Goal: Task Accomplishment & Management: Use online tool/utility

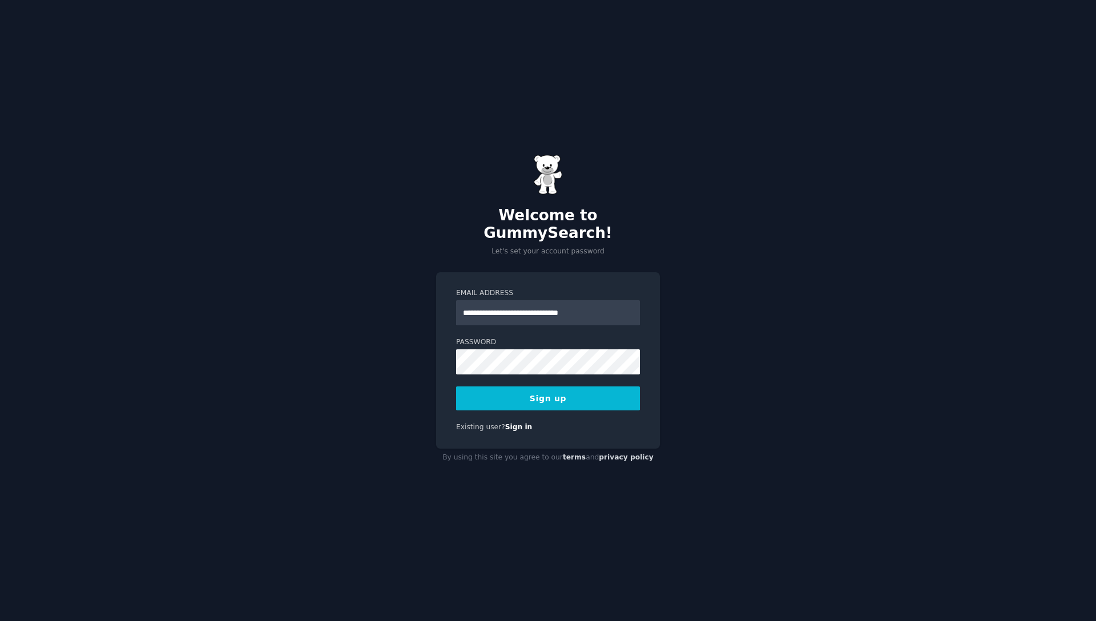
type input "**********"
click at [522, 386] on button "Sign up" at bounding box center [548, 398] width 184 height 24
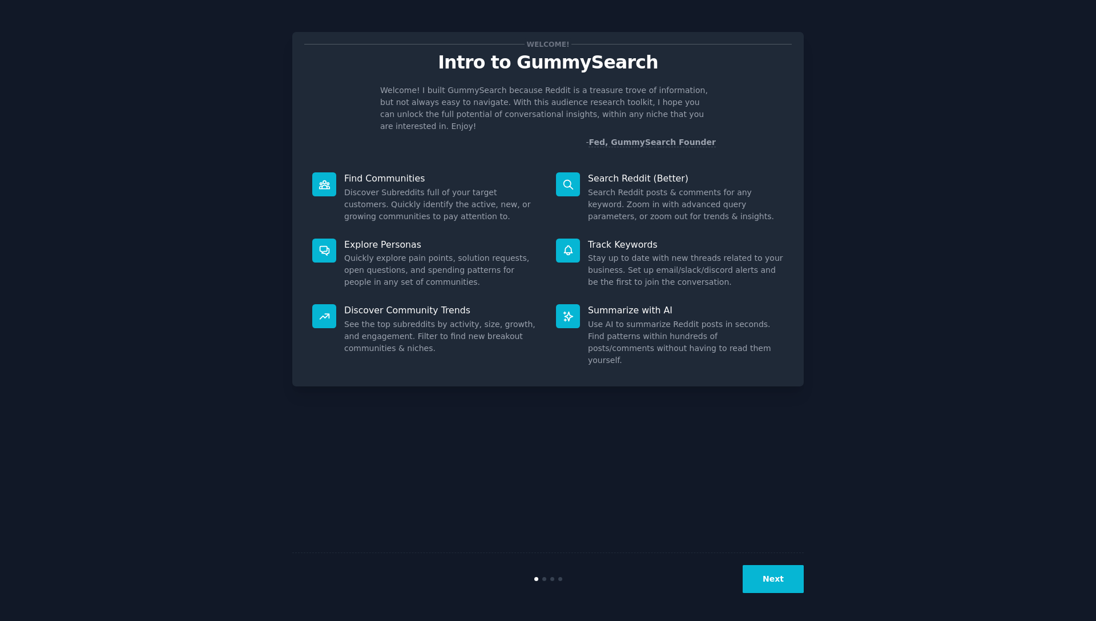
click at [787, 580] on button "Next" at bounding box center [773, 579] width 61 height 28
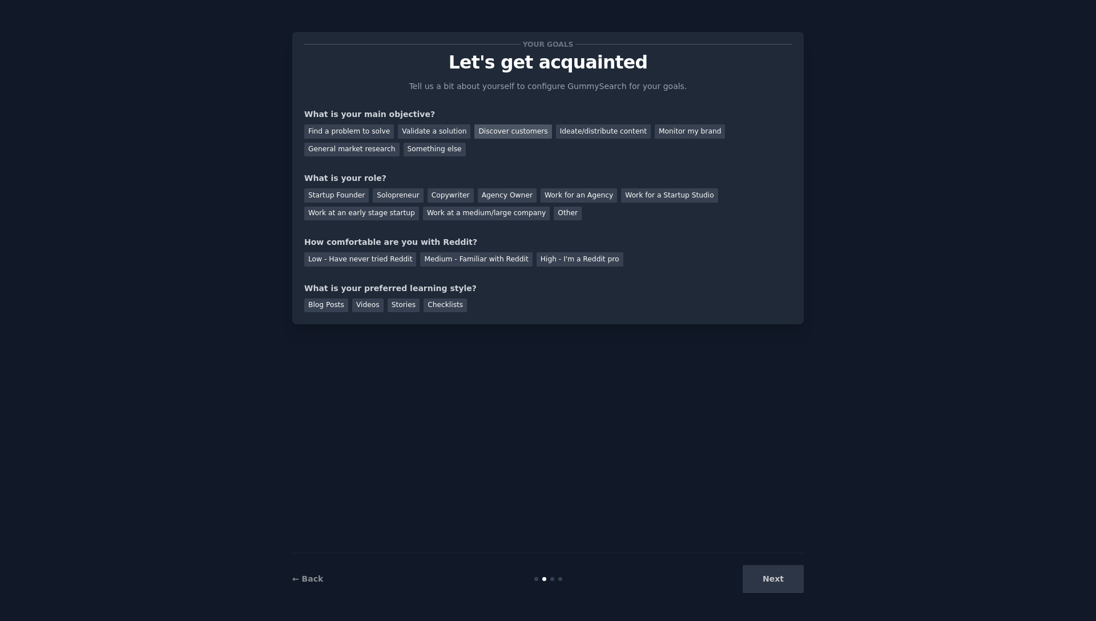
click at [515, 134] on div "Discover customers" at bounding box center [512, 131] width 77 height 14
click at [365, 137] on div "Find a problem to solve" at bounding box center [349, 131] width 90 height 14
drag, startPoint x: 498, startPoint y: 124, endPoint x: 494, endPoint y: 130, distance: 6.7
click at [497, 126] on div "Discover customers" at bounding box center [512, 131] width 77 height 14
click at [567, 198] on div "Work for an Agency" at bounding box center [579, 195] width 76 height 14
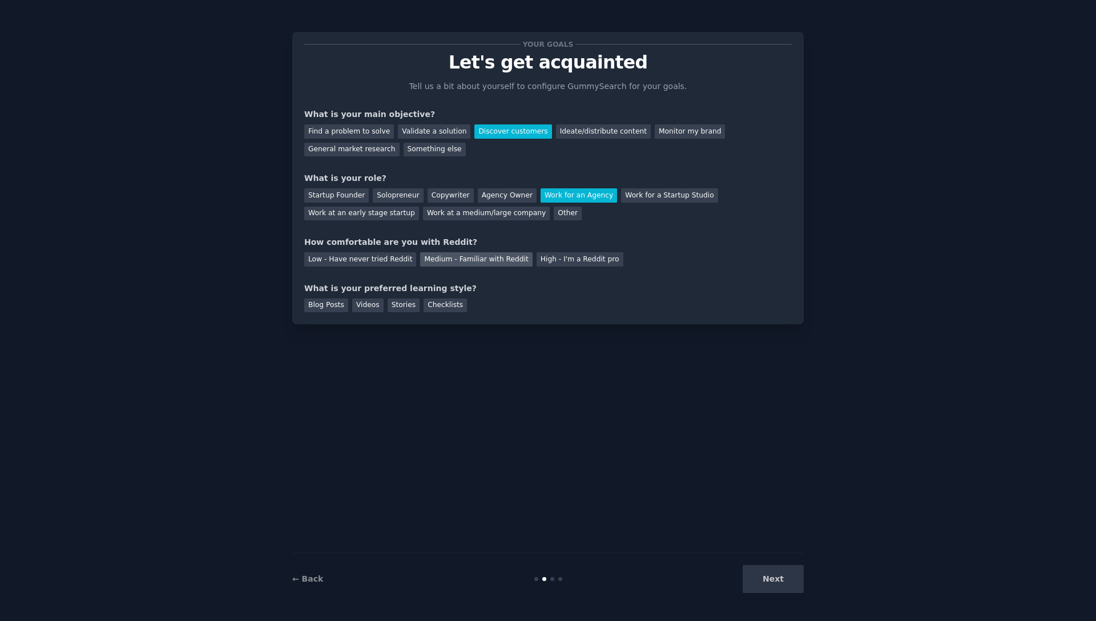
click at [471, 258] on div "Medium - Familiar with Reddit" at bounding box center [476, 259] width 112 height 14
click at [401, 306] on div "Stories" at bounding box center [404, 306] width 32 height 14
click at [360, 308] on div "Videos" at bounding box center [367, 306] width 31 height 14
click at [397, 308] on div "Stories" at bounding box center [404, 306] width 32 height 14
click at [773, 583] on button "Next" at bounding box center [773, 579] width 61 height 28
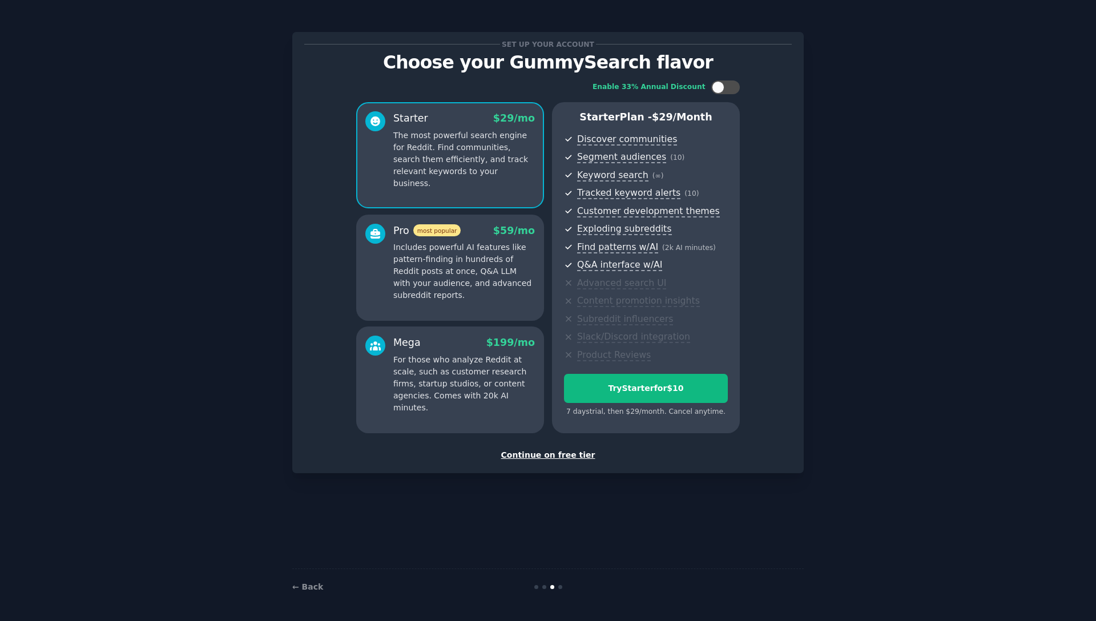
click at [551, 453] on div "Continue on free tier" at bounding box center [547, 455] width 487 height 12
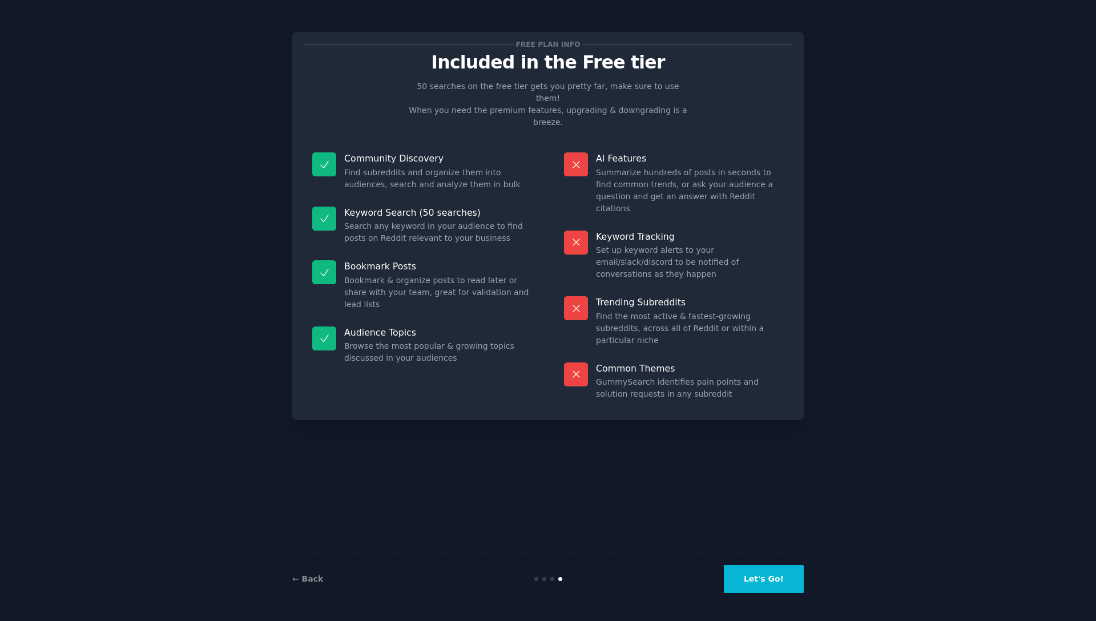
click at [776, 579] on button "Let's Go!" at bounding box center [764, 579] width 80 height 28
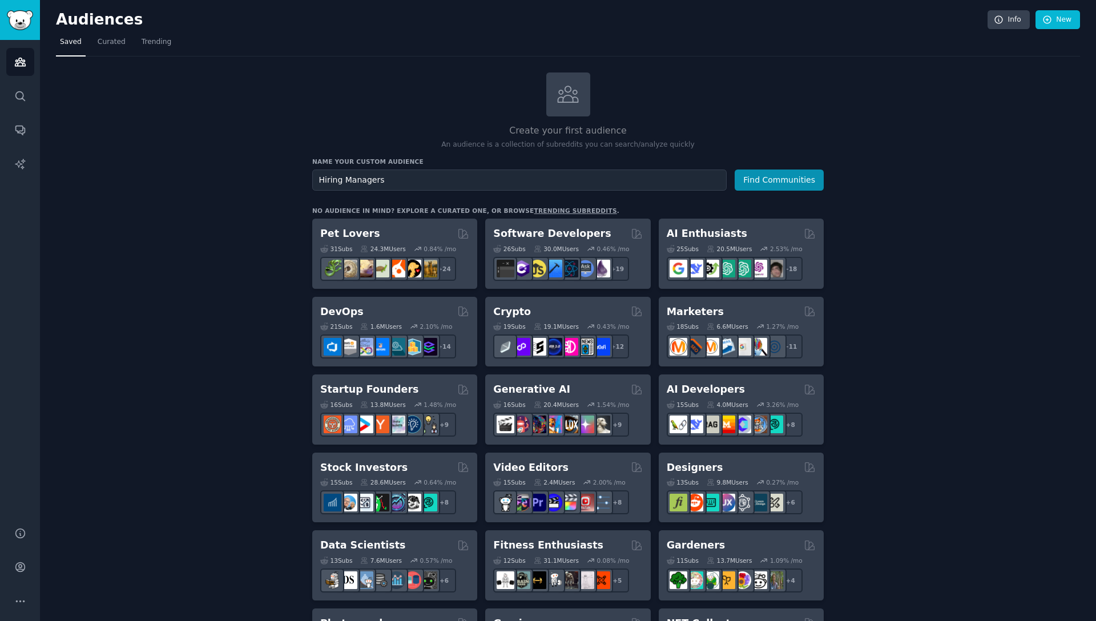
scroll to position [1, 0]
type input "Hiring Managers"
click at [749, 183] on button "Find Communities" at bounding box center [779, 179] width 89 height 21
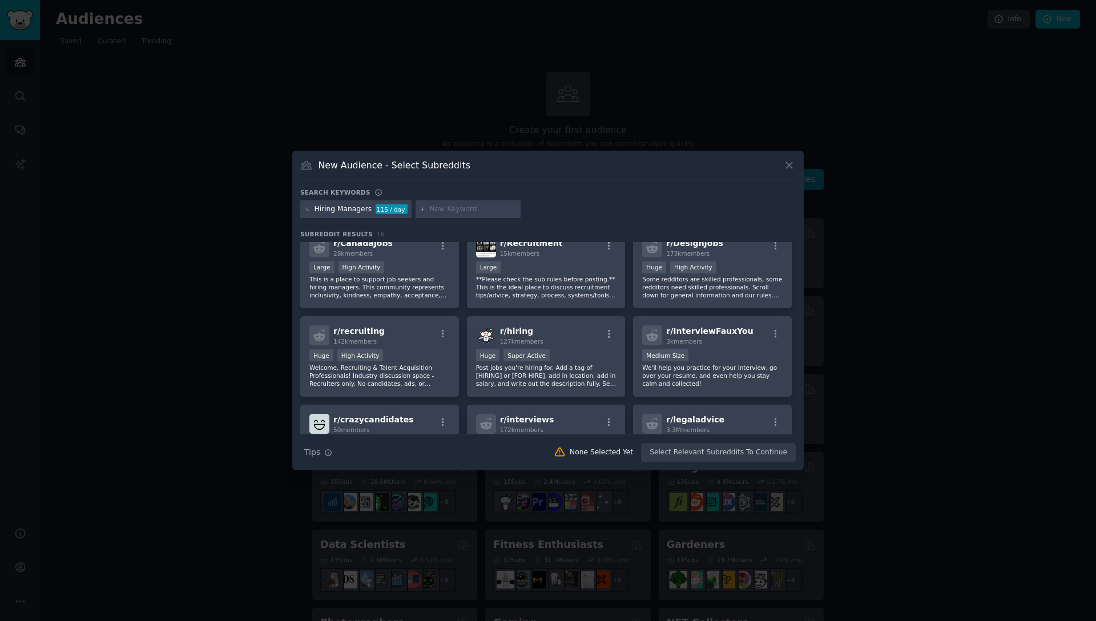
scroll to position [103, 0]
click at [545, 337] on div "r/ hiring 127k members" at bounding box center [546, 335] width 140 height 20
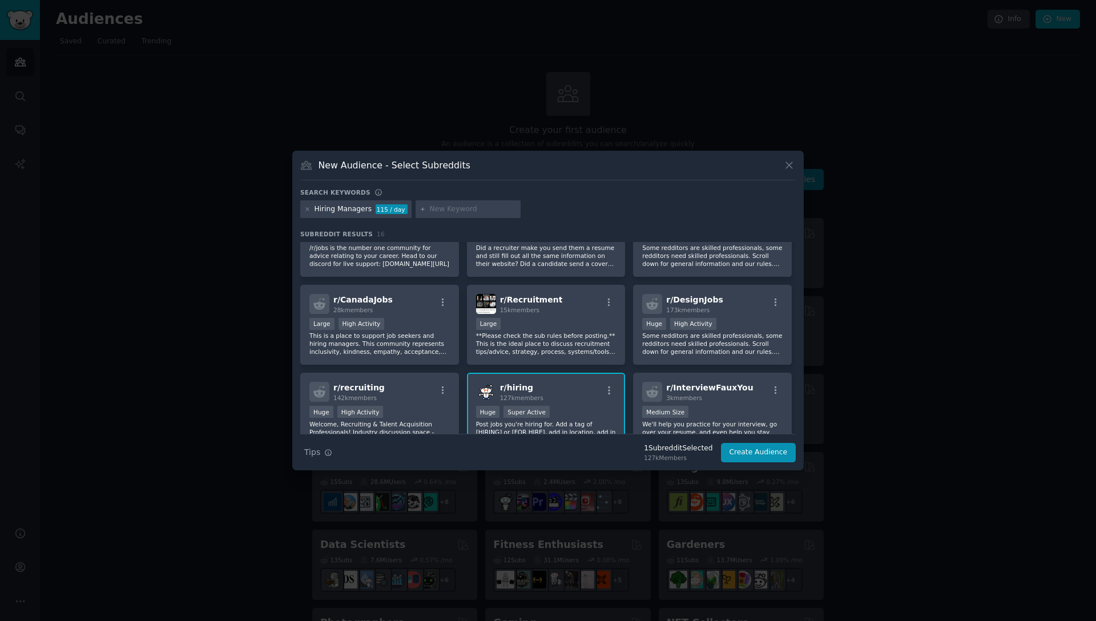
scroll to position [45, 0]
click at [757, 329] on div "Huge High Activity" at bounding box center [712, 326] width 140 height 14
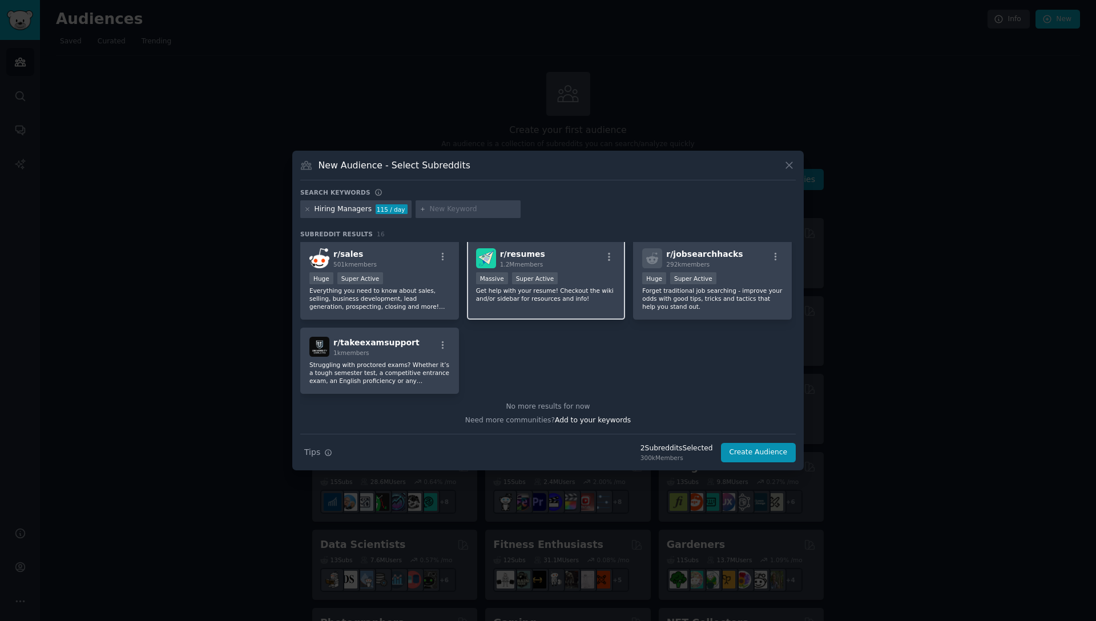
scroll to position [0, 0]
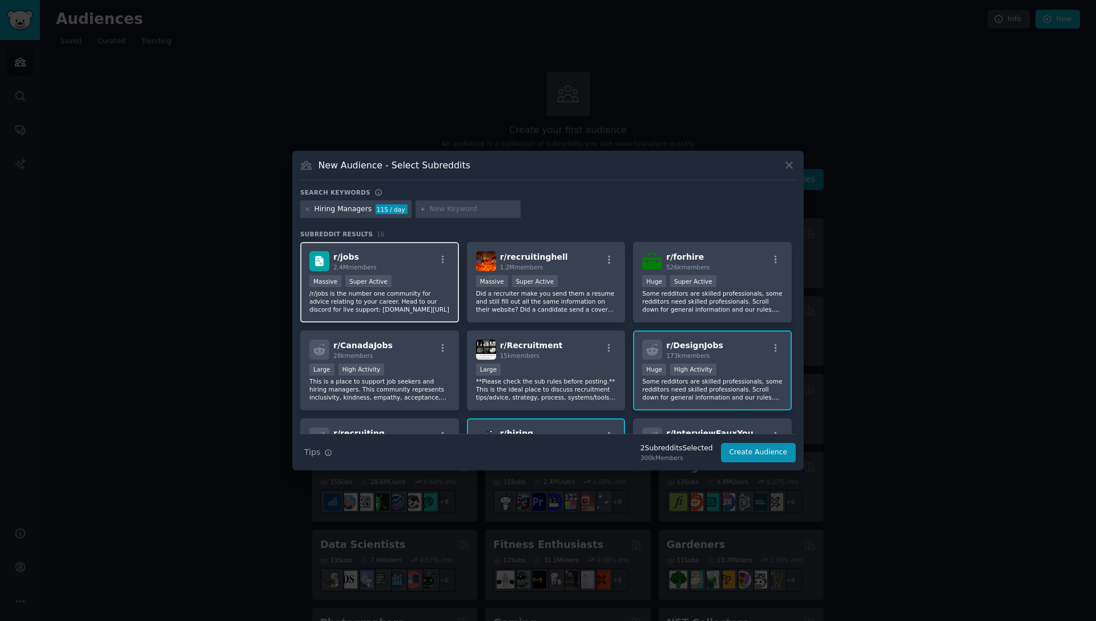
click at [423, 304] on p "/r/jobs is the number one community for advice relating to your career. Head to…" at bounding box center [379, 301] width 140 height 24
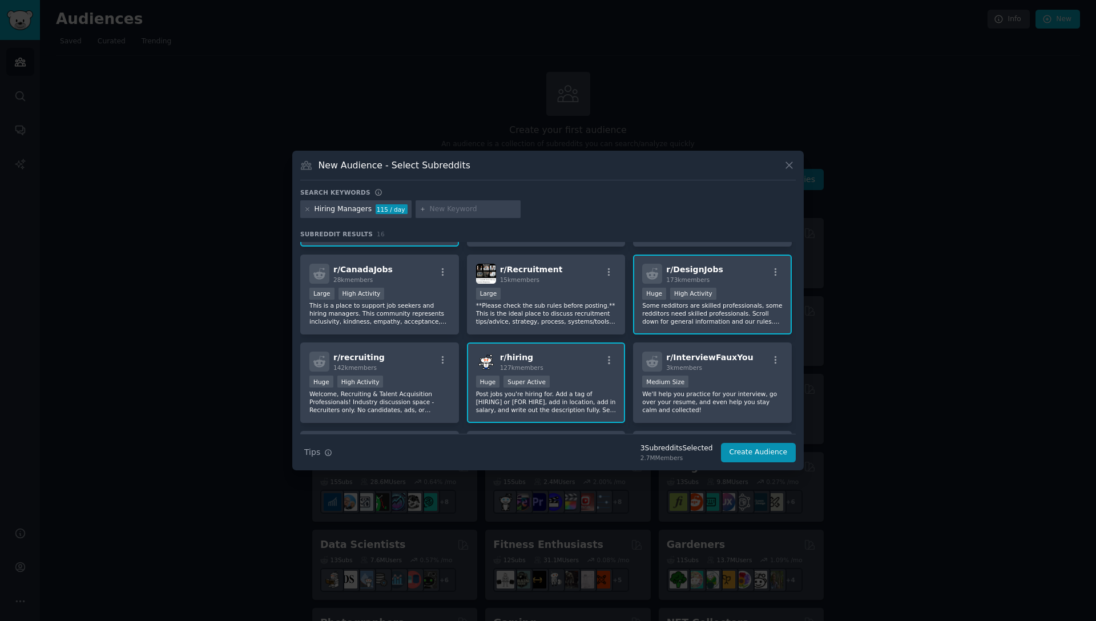
scroll to position [76, 0]
click at [759, 453] on button "Create Audience" at bounding box center [758, 452] width 75 height 19
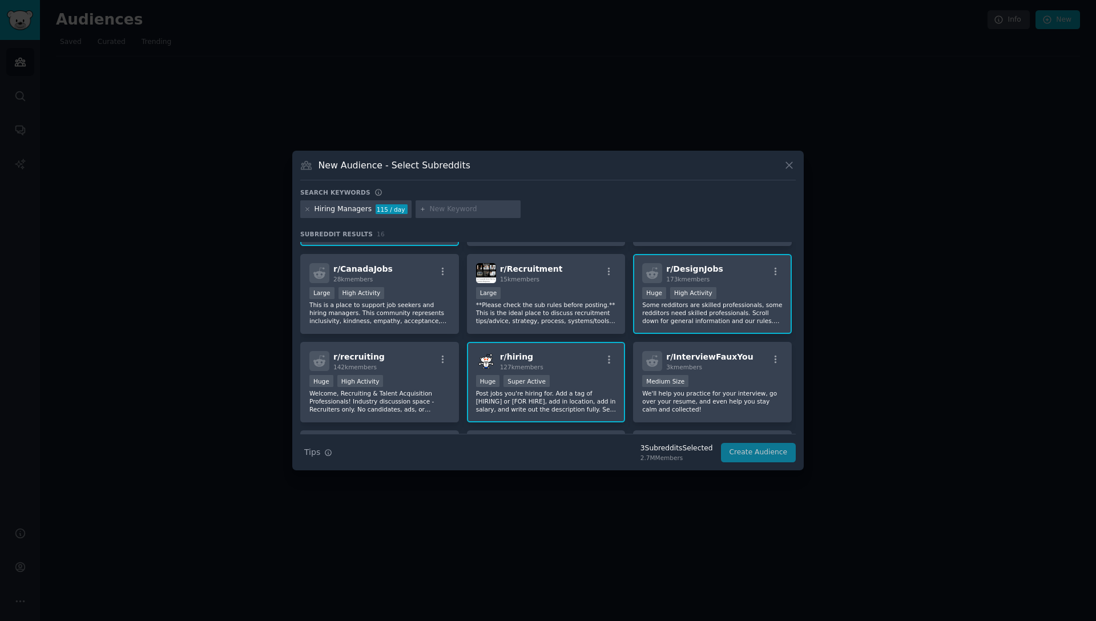
scroll to position [0, 0]
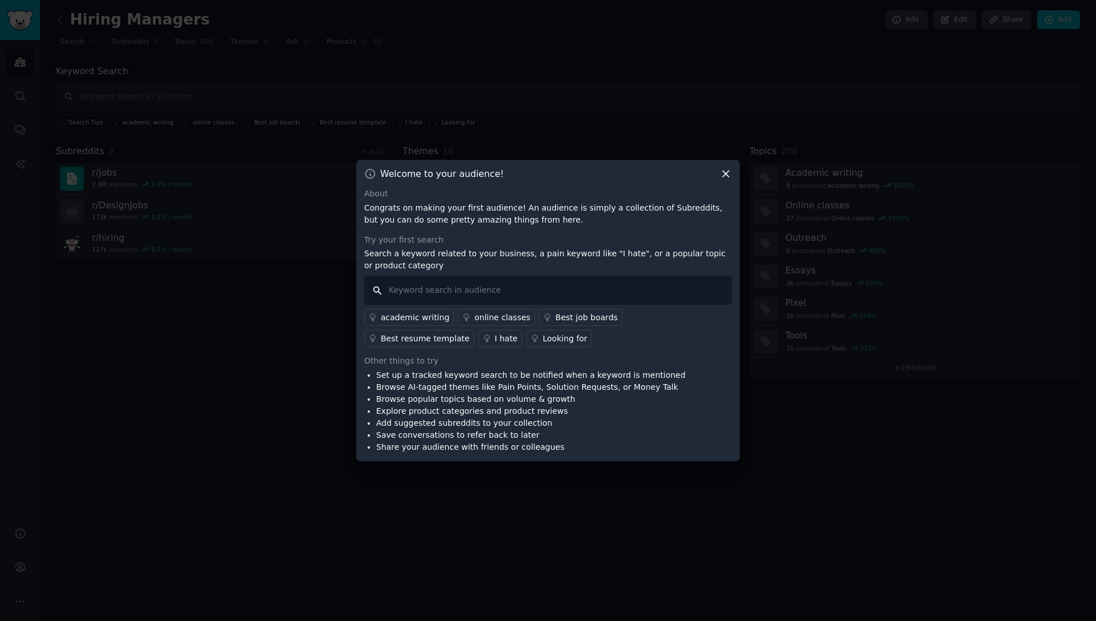
click at [423, 293] on input "text" at bounding box center [548, 290] width 368 height 29
type input "hiring or "looking for""
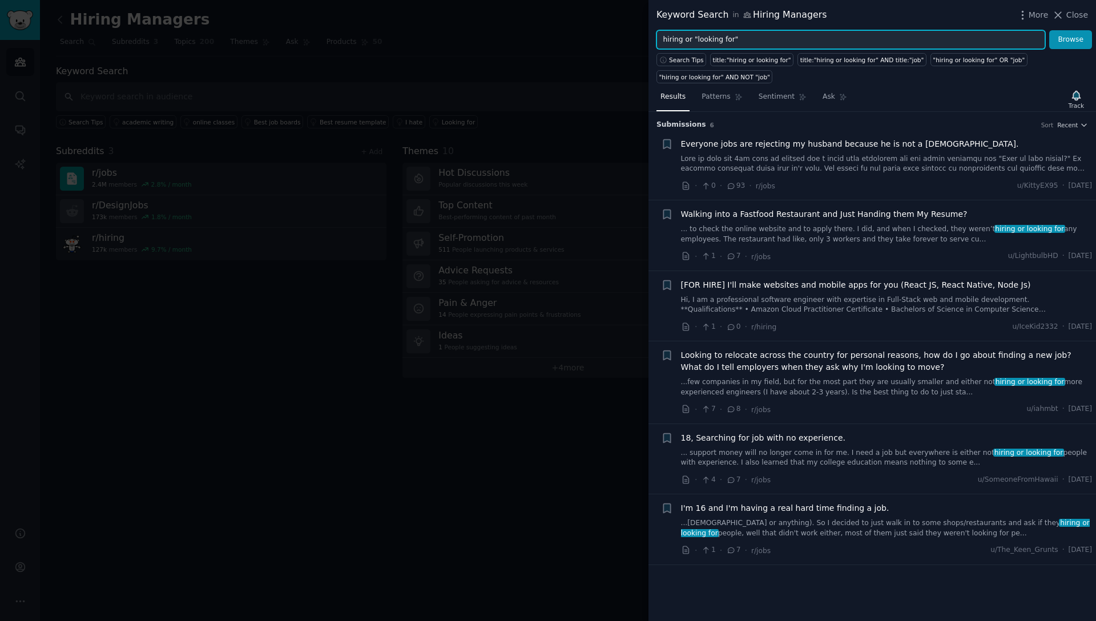
click at [744, 40] on input "hiring or "looking for"" at bounding box center [850, 39] width 389 height 19
click at [1049, 30] on button "Browse" at bounding box center [1070, 39] width 43 height 19
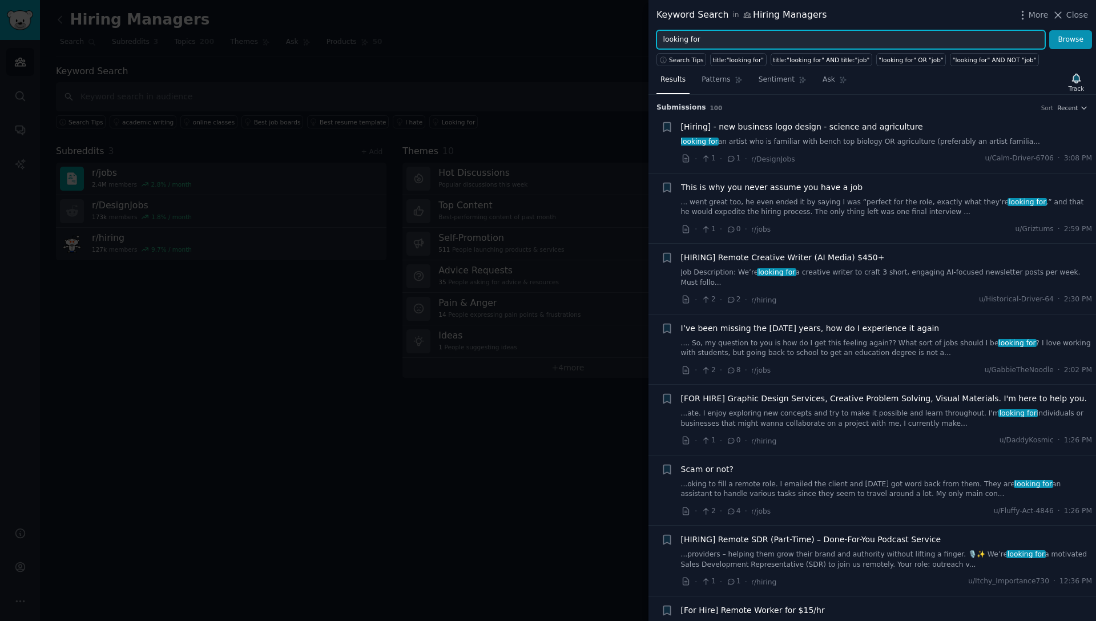
scroll to position [89, 0]
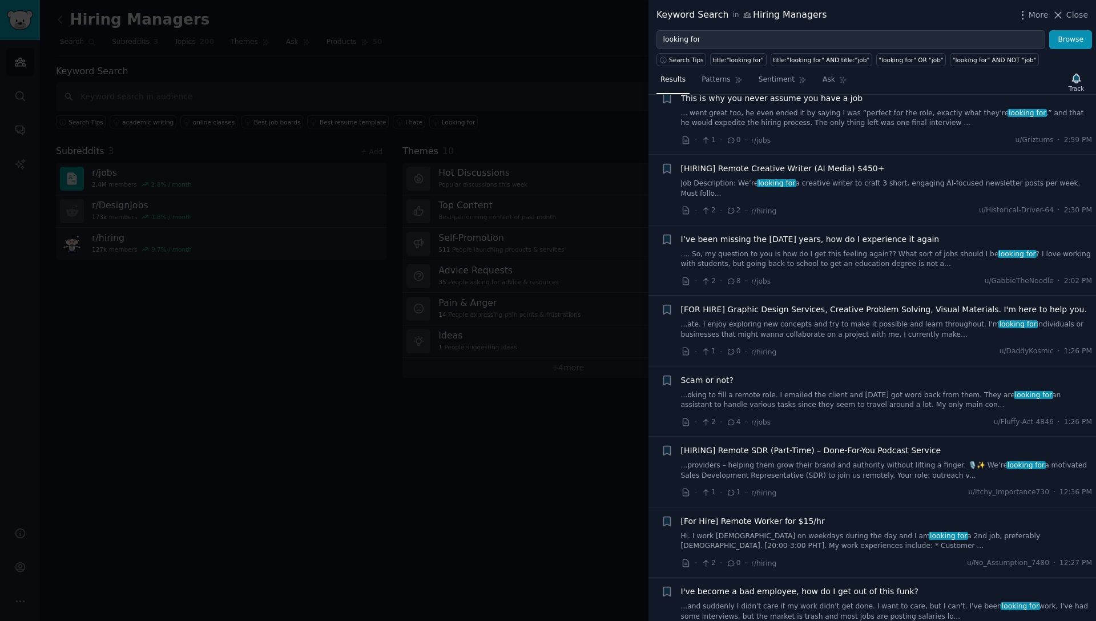
click at [849, 309] on span "[FOR HIRE] Graphic Design Services, Creative Problem Solving, Visual Materials.…" at bounding box center [884, 310] width 406 height 12
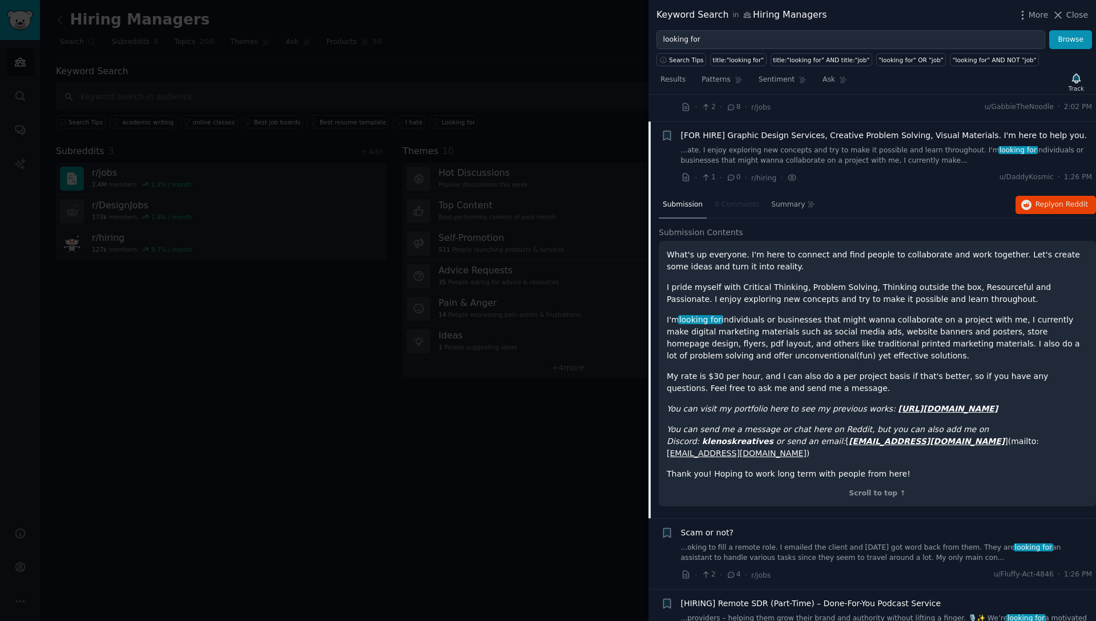
scroll to position [290, 0]
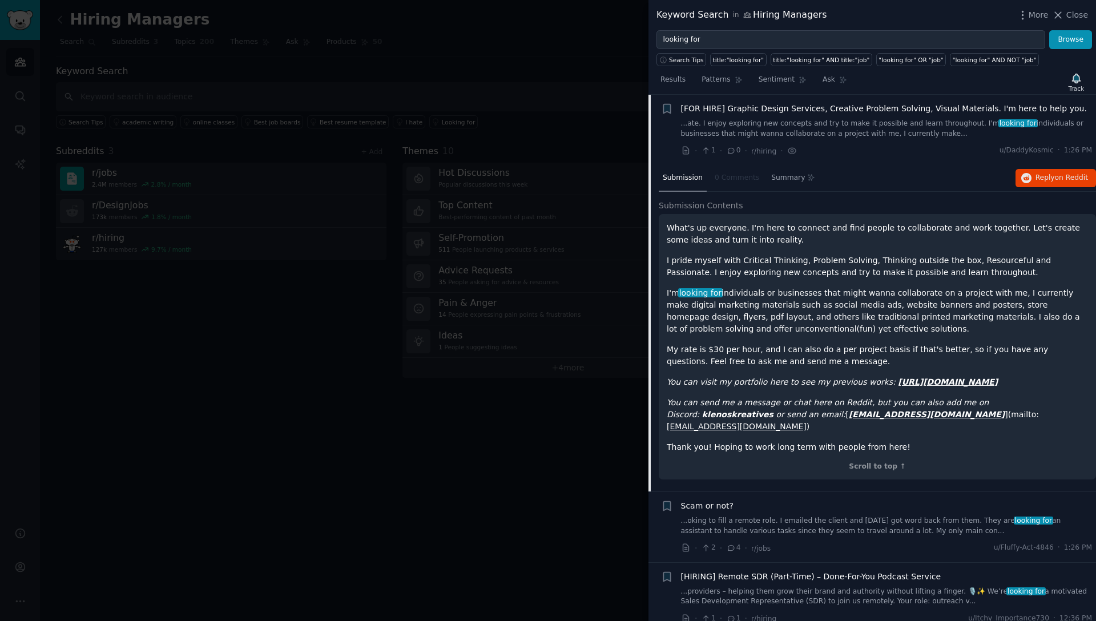
click at [898, 384] on em "https://www.behance.net/klenoskreatives" at bounding box center [948, 381] width 100 height 9
click at [749, 207] on h2 "Submission Contents" at bounding box center [877, 206] width 437 height 12
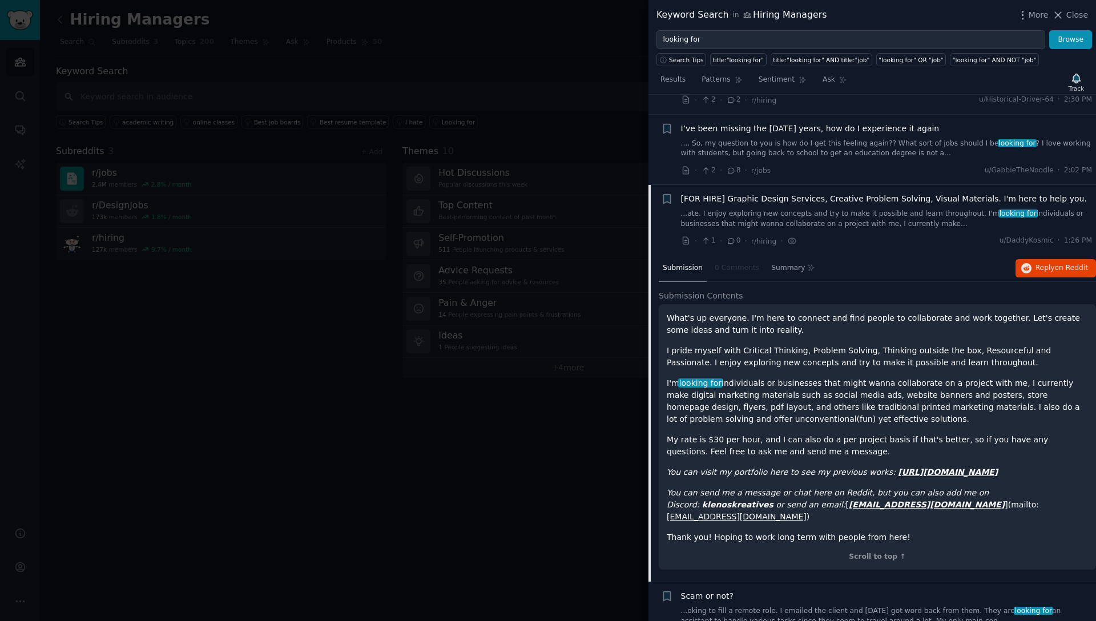
click at [735, 201] on span "[FOR HIRE] Graphic Design Services, Creative Problem Solving, Visual Materials.…" at bounding box center [884, 199] width 406 height 12
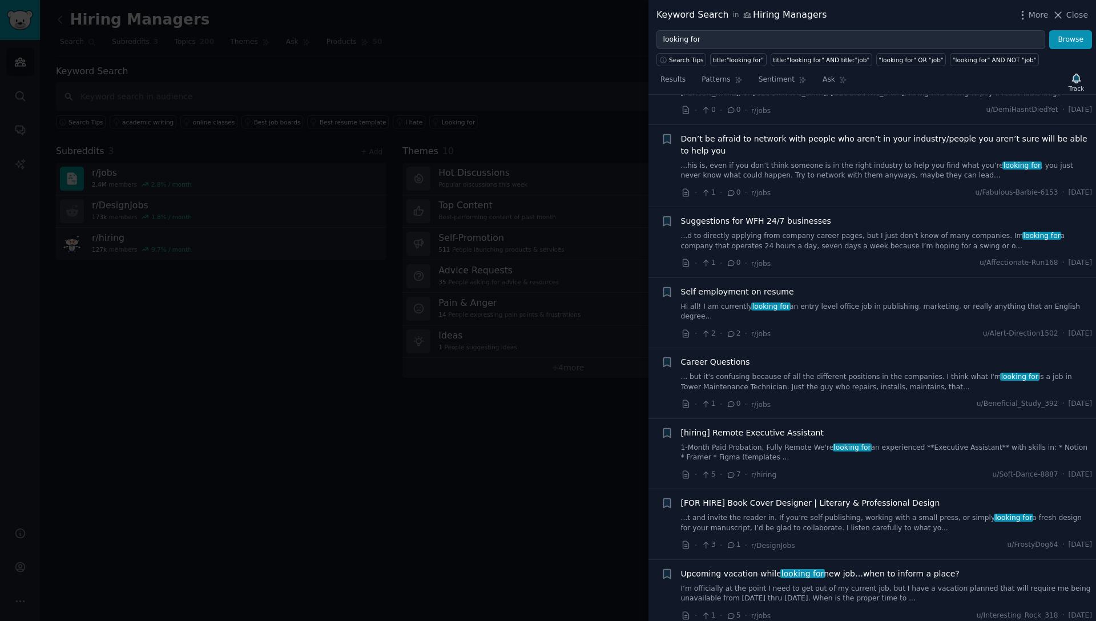
scroll to position [2682, 0]
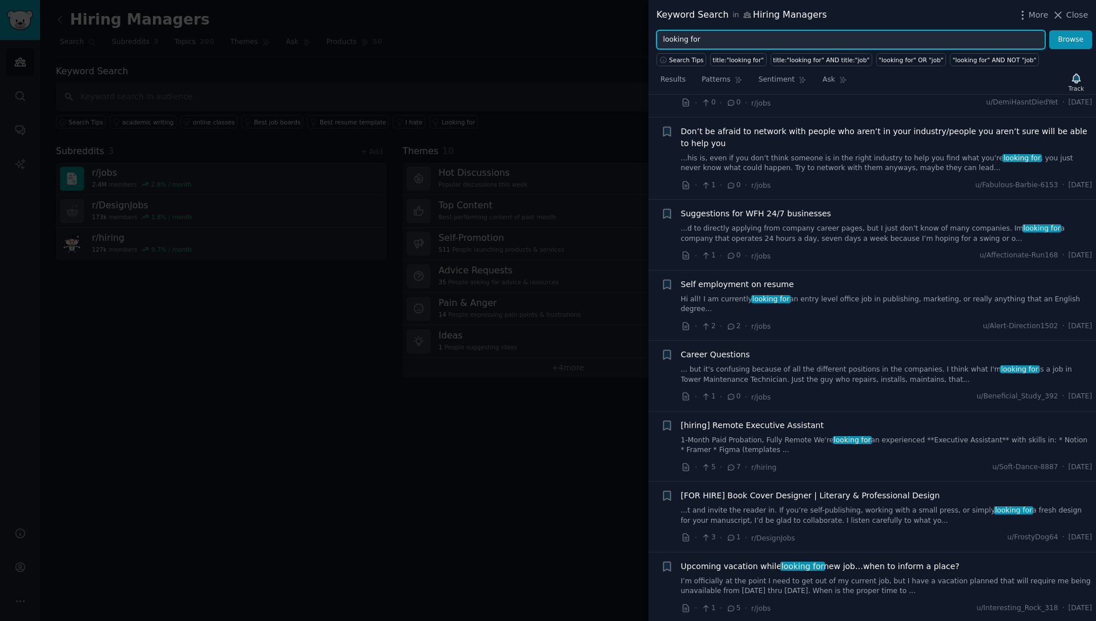
click at [771, 42] on input "looking for" at bounding box center [850, 39] width 389 height 19
click at [1049, 30] on button "Browse" at bounding box center [1070, 39] width 43 height 19
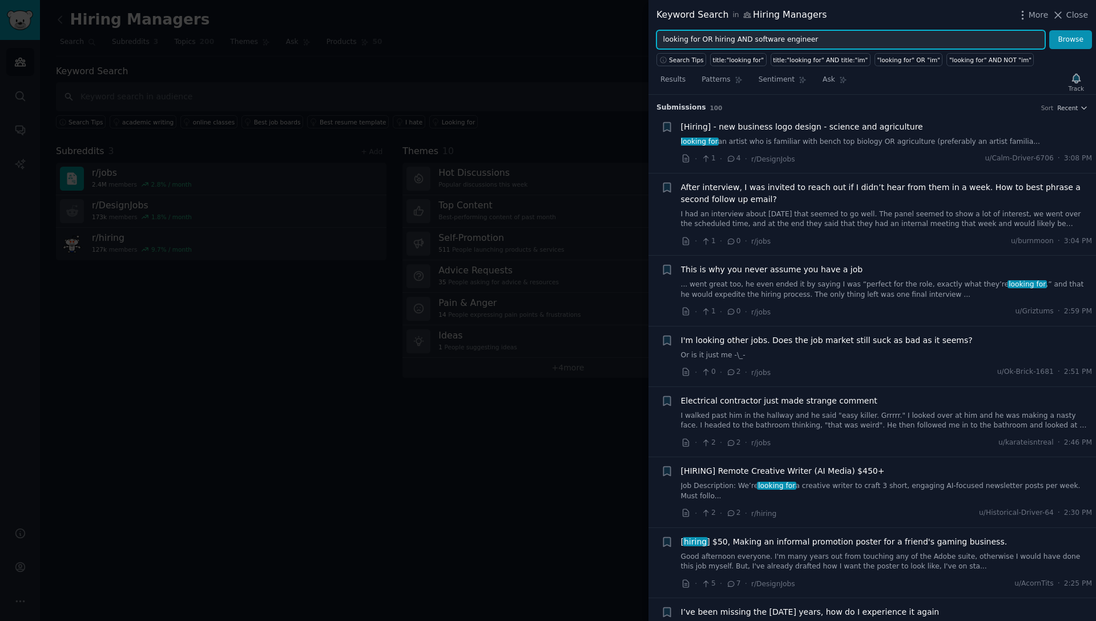
type input "looking for OR hiring AND software engineer"
click at [1049, 30] on button "Browse" at bounding box center [1070, 39] width 43 height 19
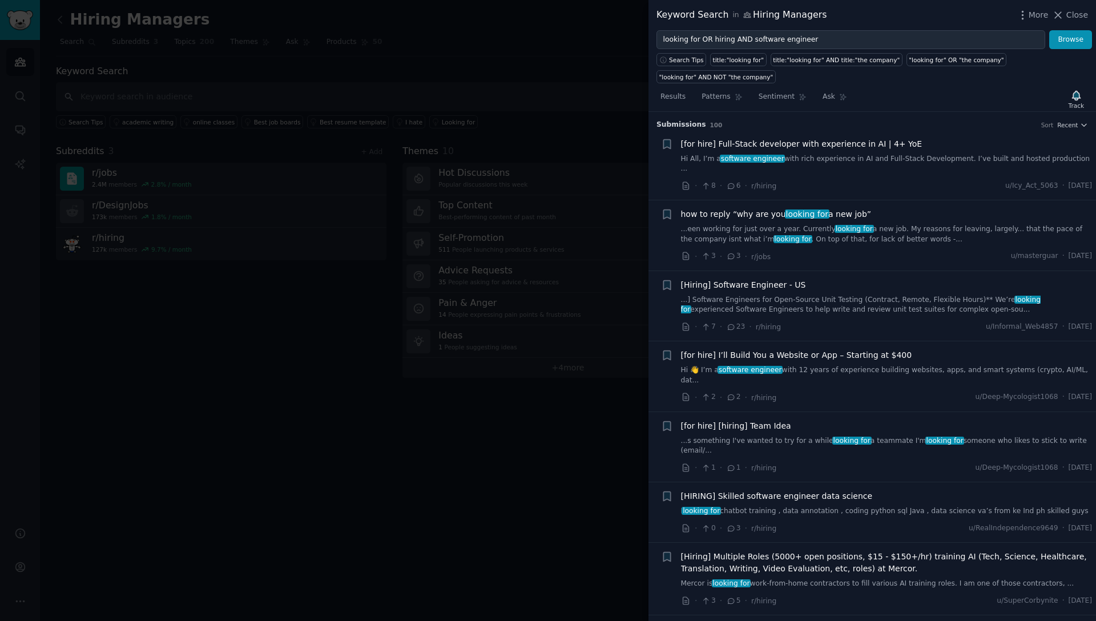
click at [755, 283] on div "[Hiring] Software Engineer - US ...] Software Engineers for Open-Source Unit Te…" at bounding box center [887, 297] width 412 height 36
click at [743, 279] on span "[Hiring] Software Engineer - US" at bounding box center [743, 285] width 125 height 12
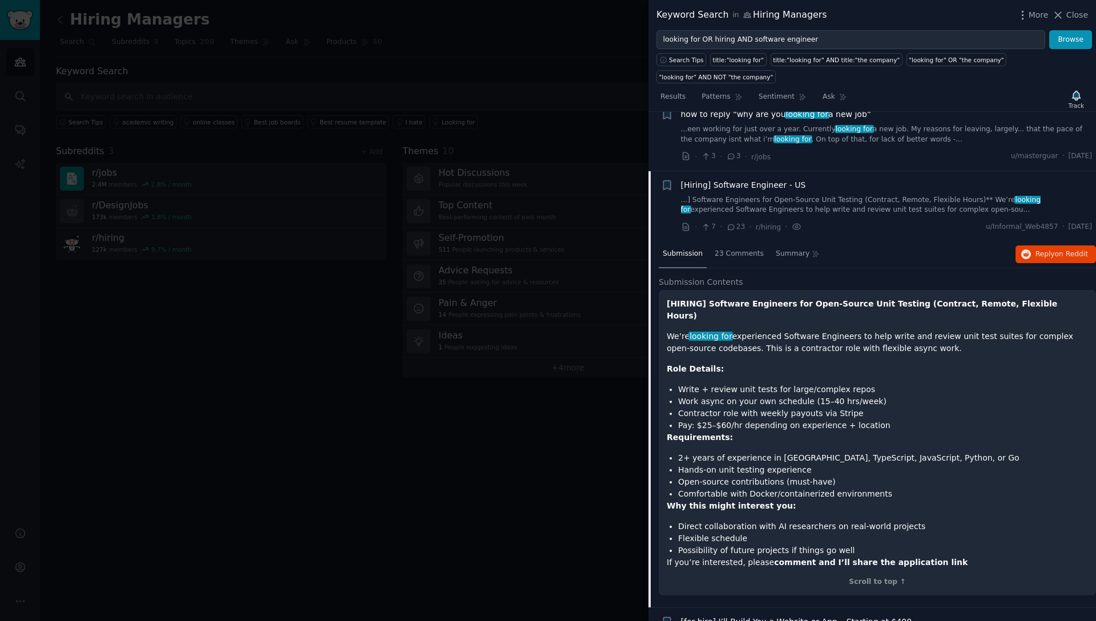
scroll to position [61, 0]
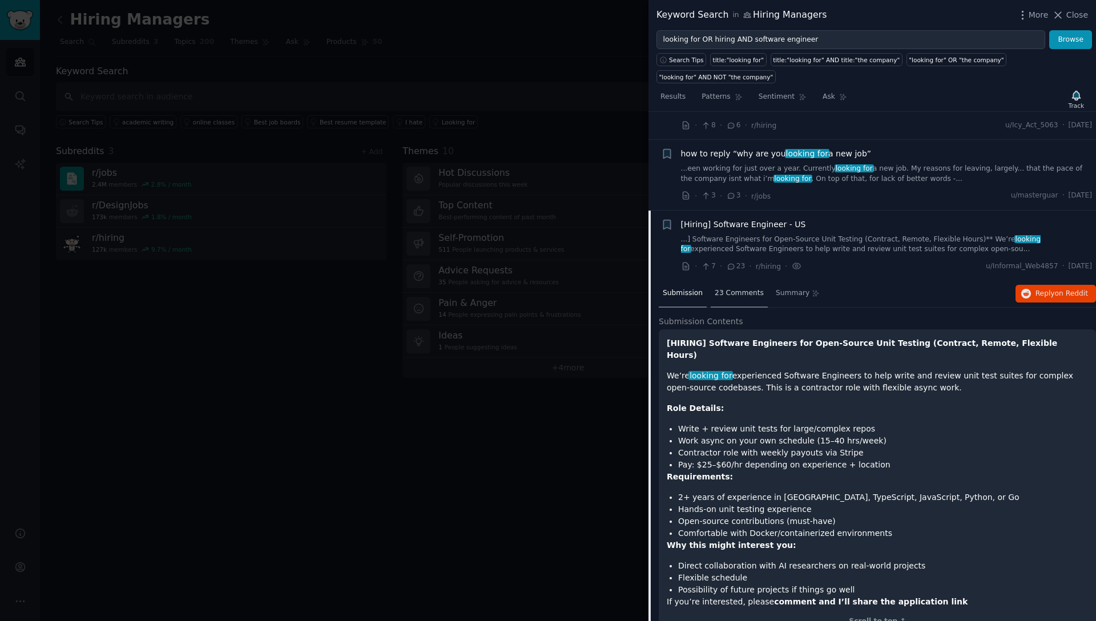
click at [745, 288] on span "23 Comments" at bounding box center [739, 293] width 49 height 10
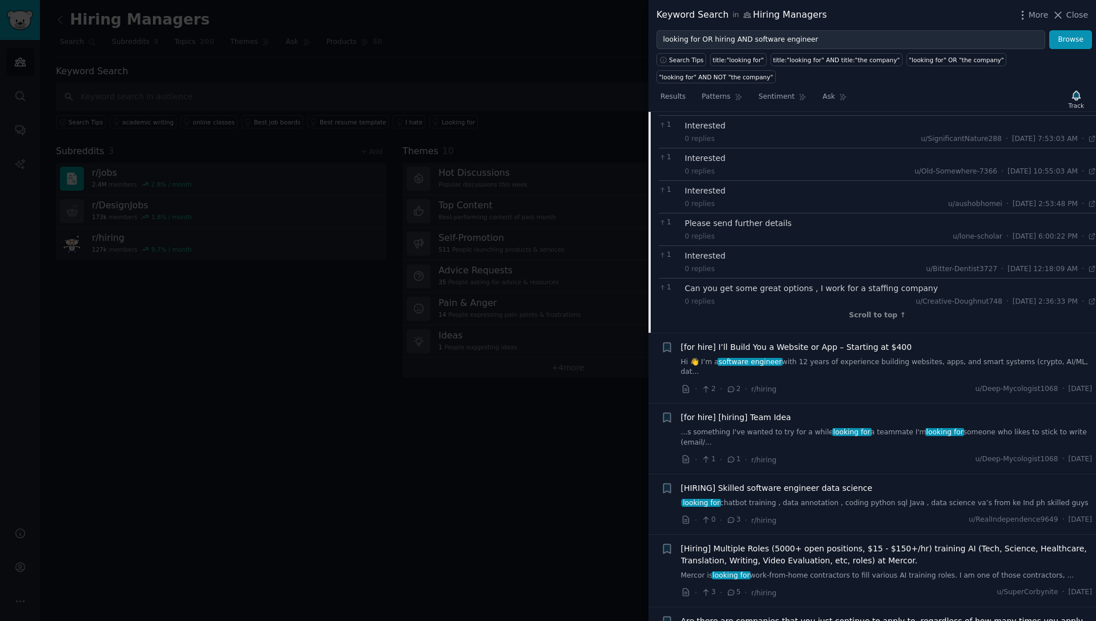
scroll to position [810, 0]
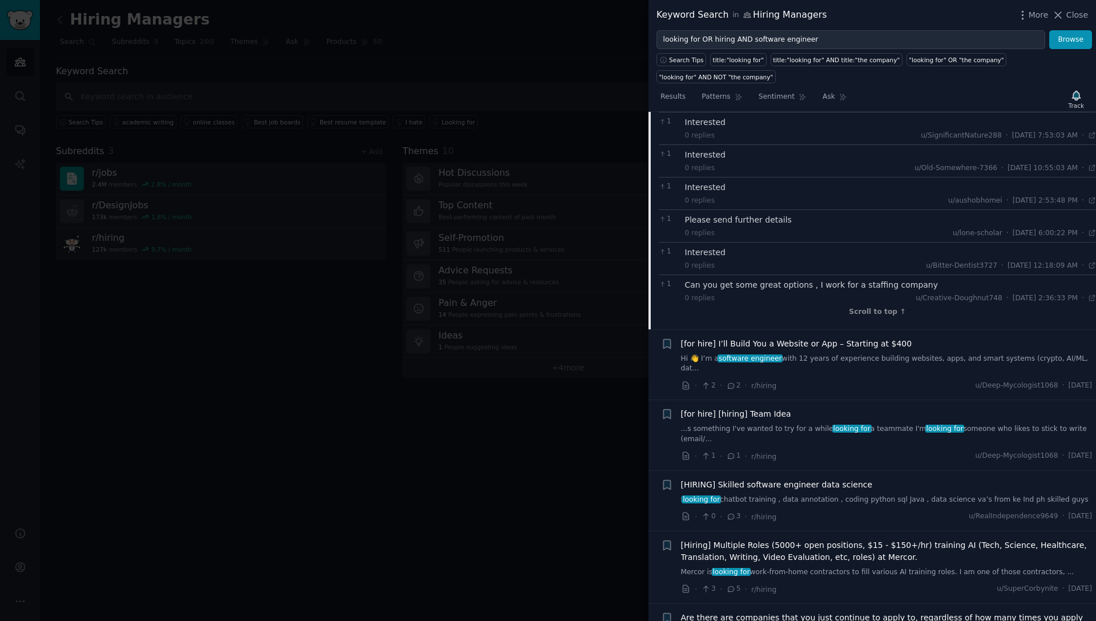
click at [792, 479] on span "[HIRING] Skilled software engineer data science" at bounding box center [777, 485] width 192 height 12
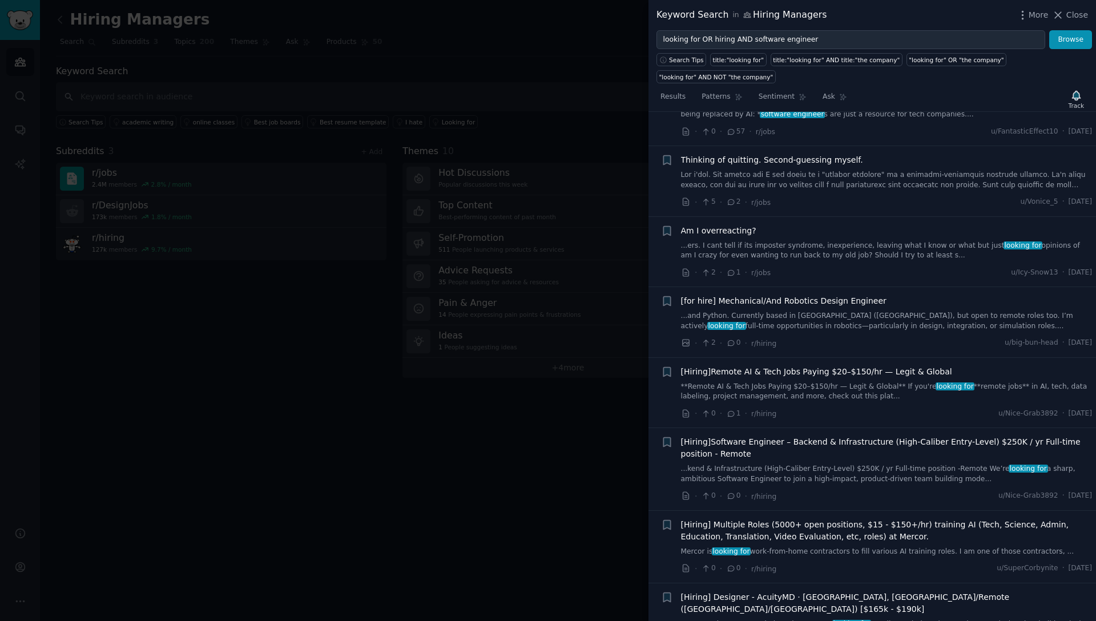
scroll to position [1006, 0]
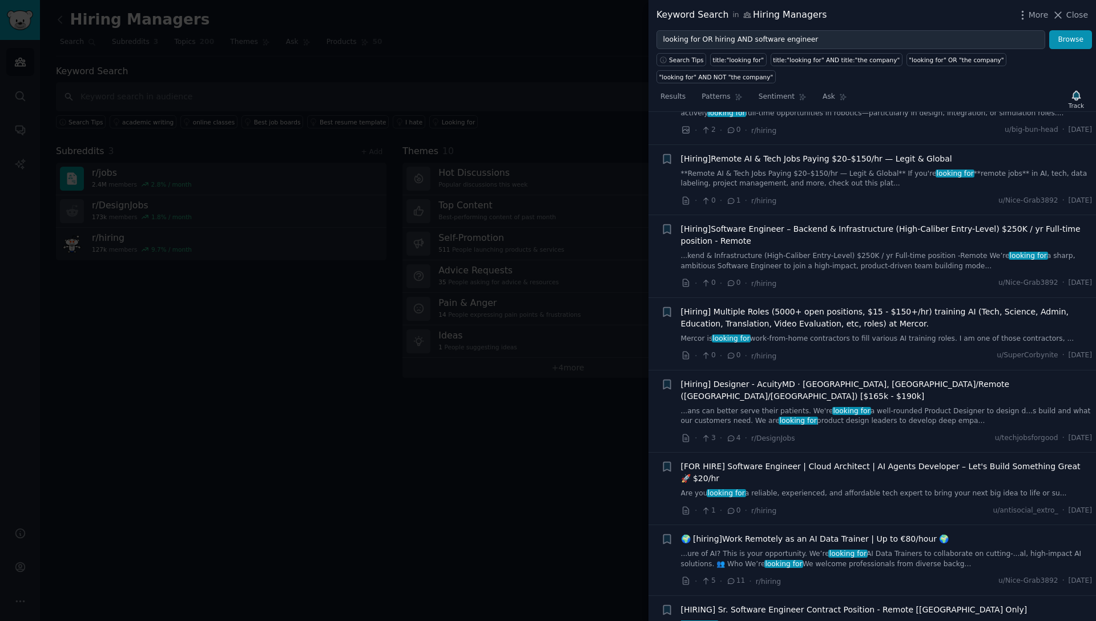
click at [716, 406] on link "...ans can better serve their patients. We're looking for a well-rounded Produc…" at bounding box center [887, 416] width 412 height 20
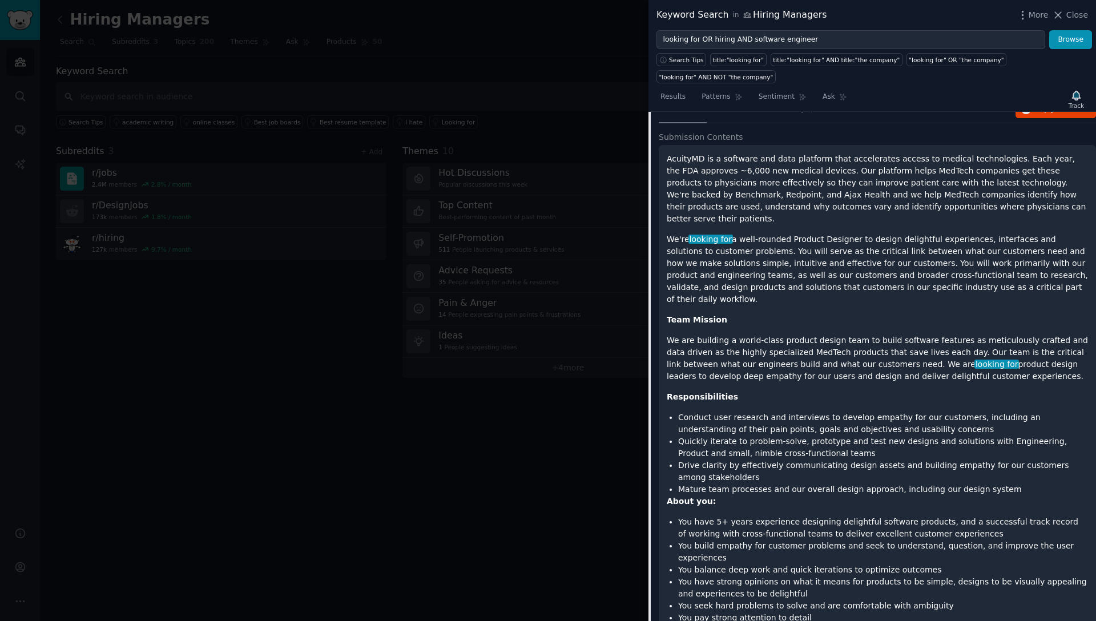
scroll to position [1110, 0]
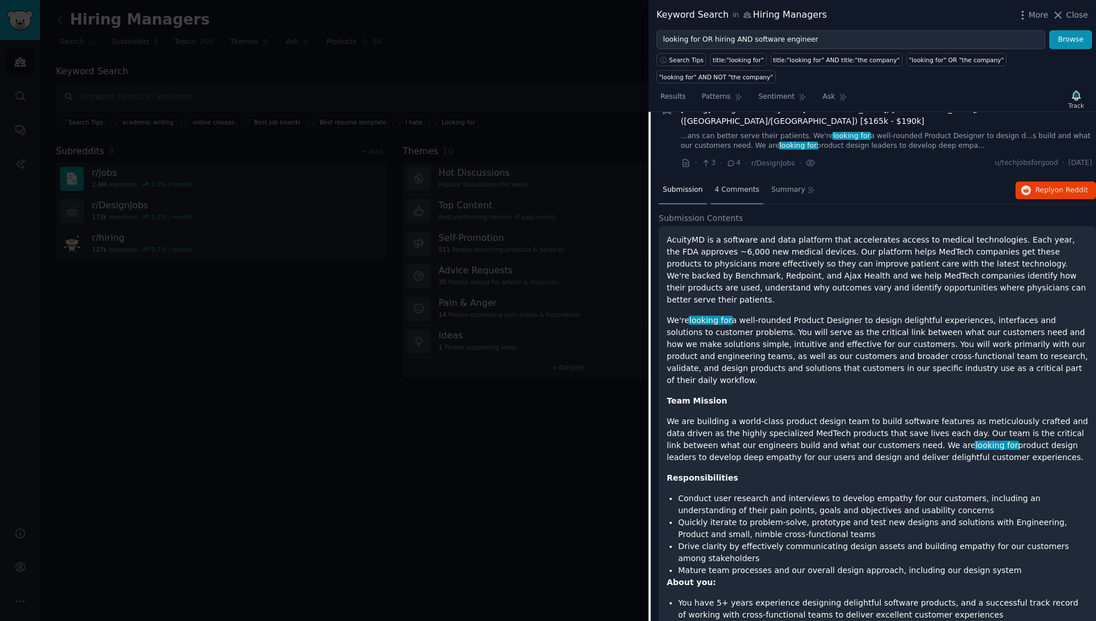
click at [736, 185] on span "4 Comments" at bounding box center [737, 190] width 45 height 10
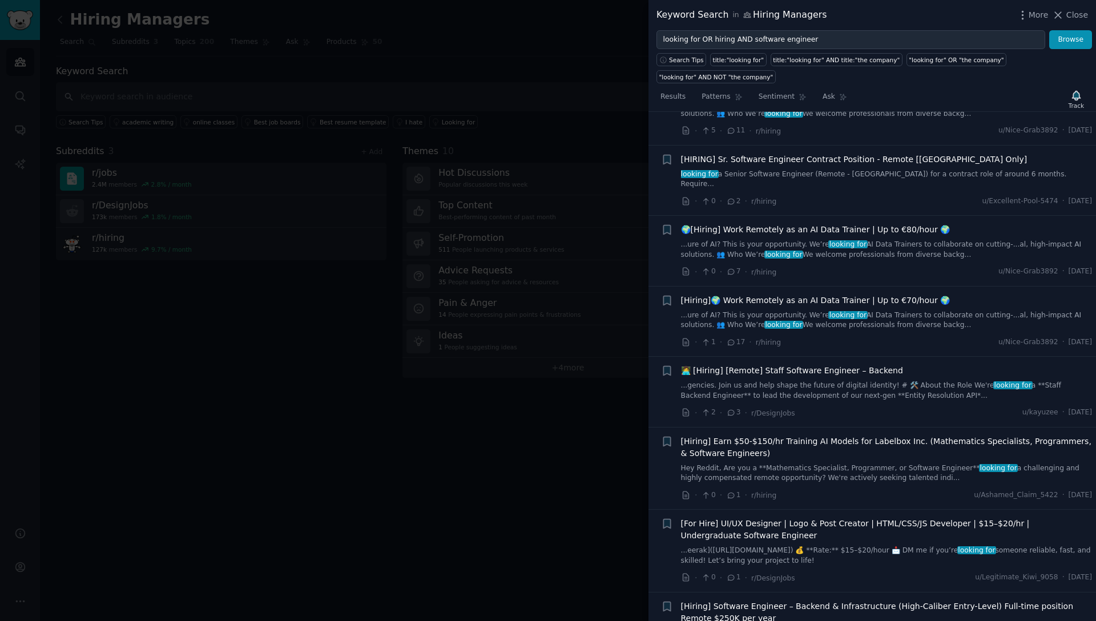
scroll to position [1460, 0]
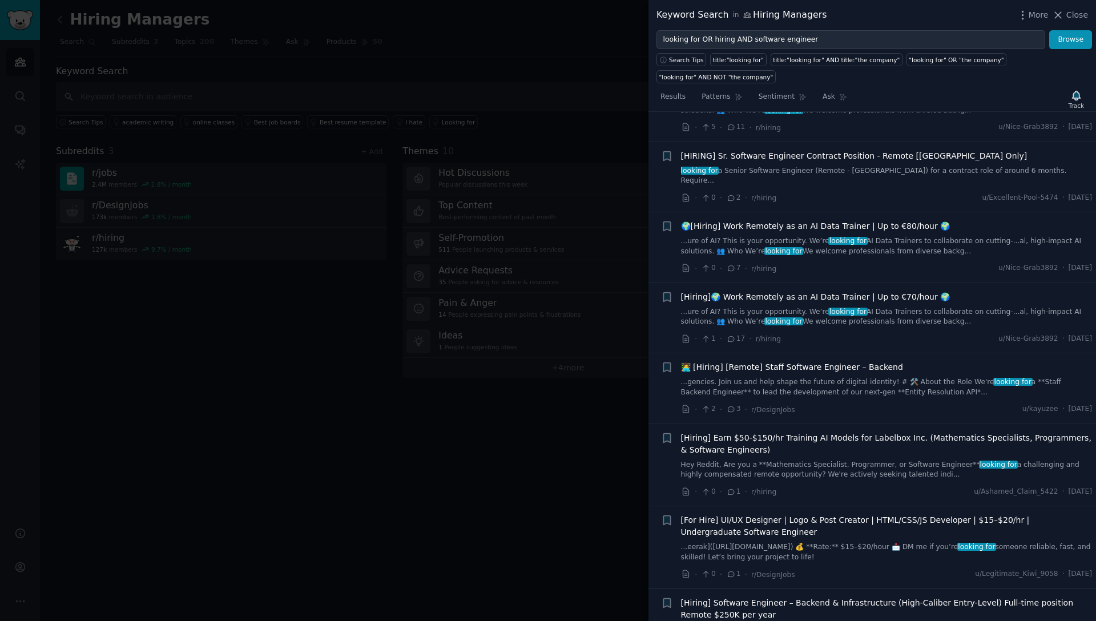
click at [766, 377] on link "...gencies. Join us and help shape the future of digital identity! # 🛠️ About t…" at bounding box center [887, 387] width 412 height 20
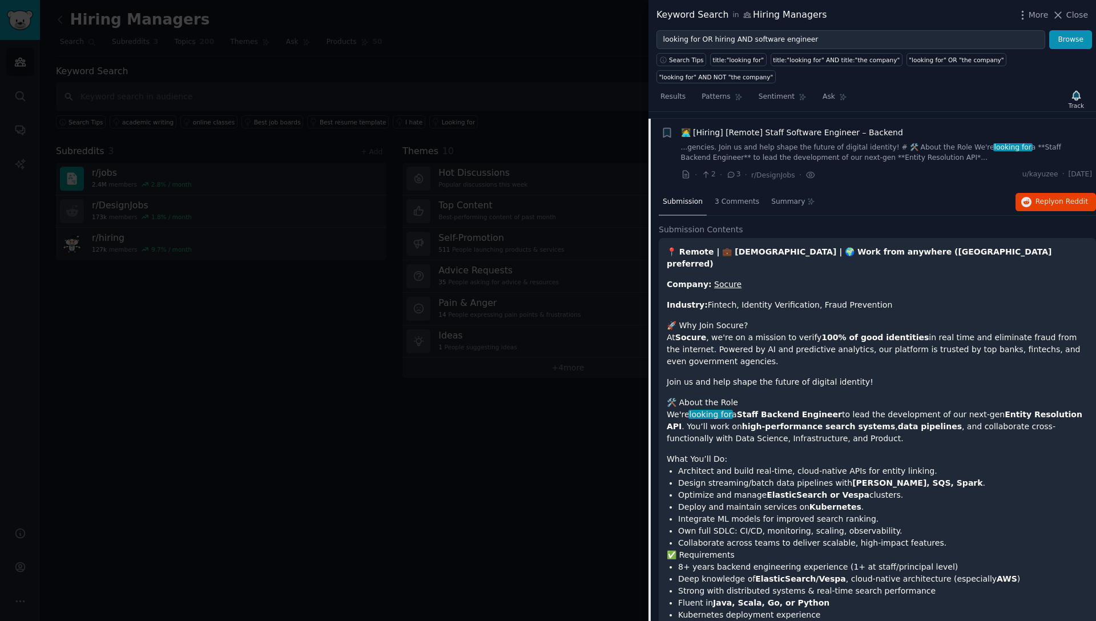
scroll to position [1522, 0]
click at [743, 191] on div "3 Comments" at bounding box center [737, 204] width 53 height 27
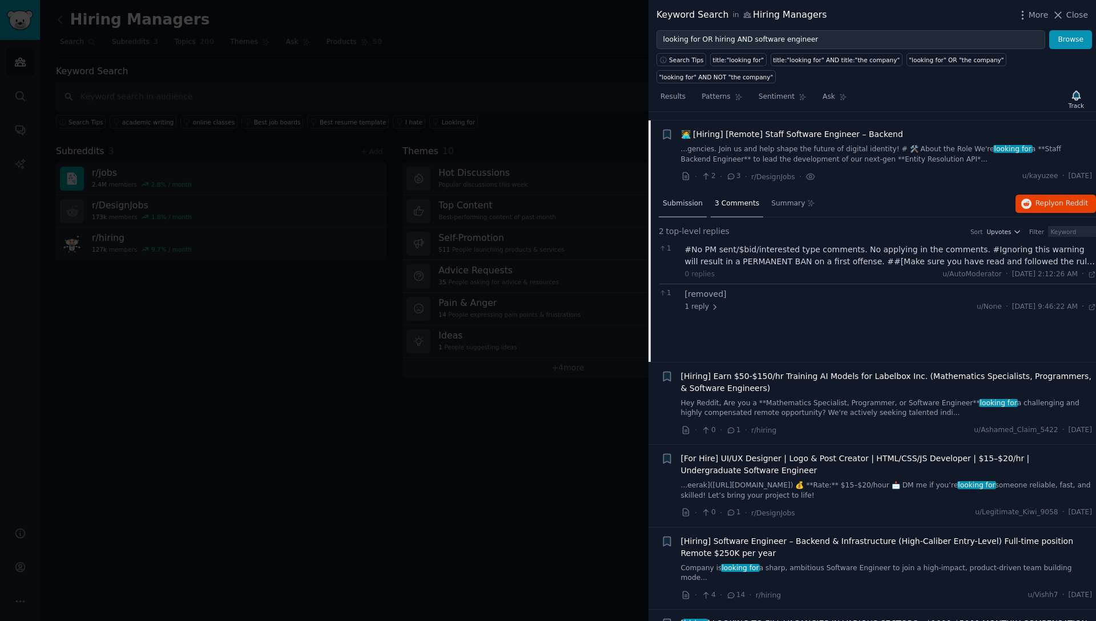
click at [688, 199] on span "Submission" at bounding box center [683, 204] width 40 height 10
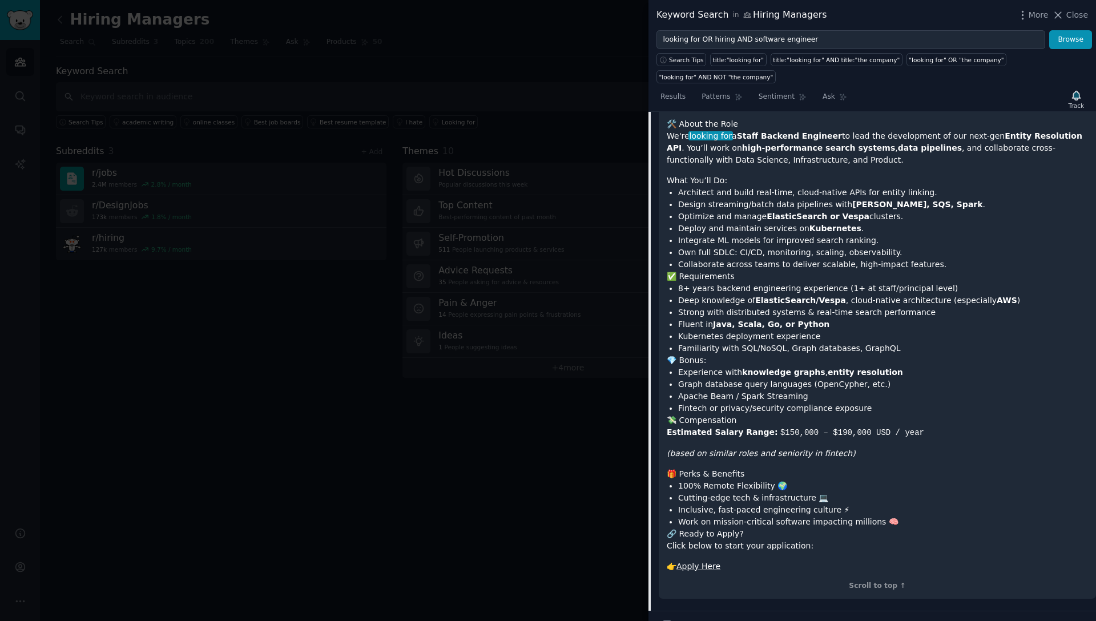
scroll to position [1803, 0]
click at [700, 561] on link "Apply Here" at bounding box center [698, 565] width 44 height 9
